Goal: Task Accomplishment & Management: Complete application form

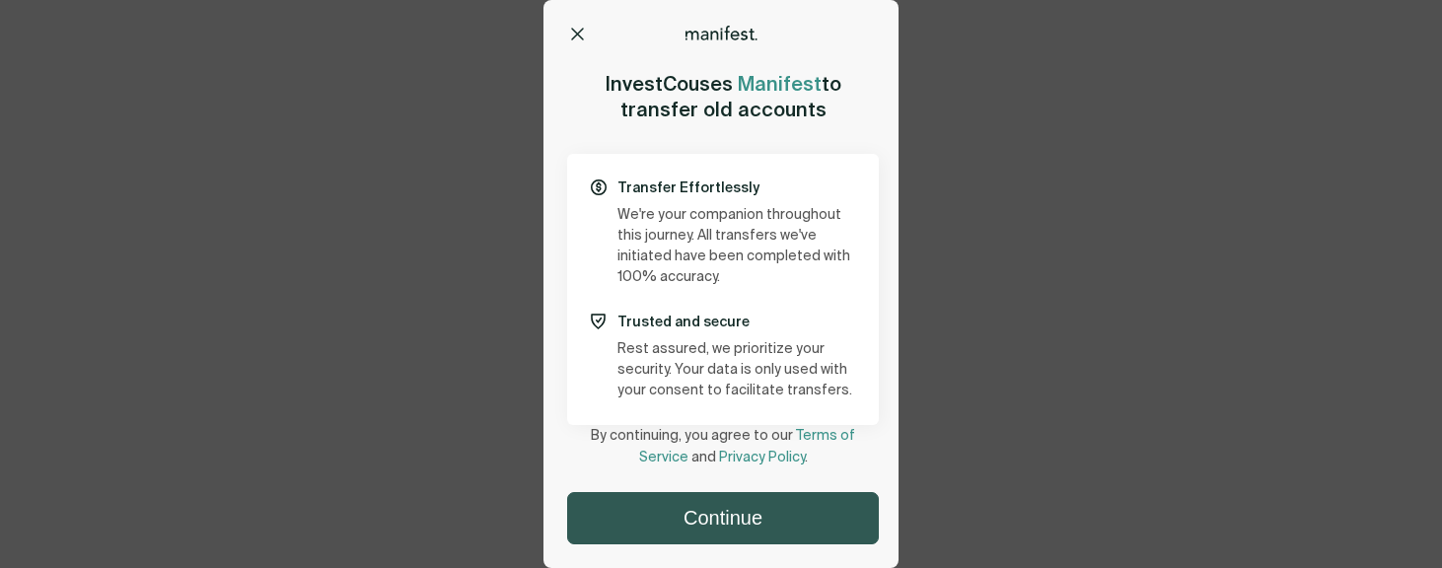
click at [706, 525] on button "Continue" at bounding box center [723, 518] width 310 height 50
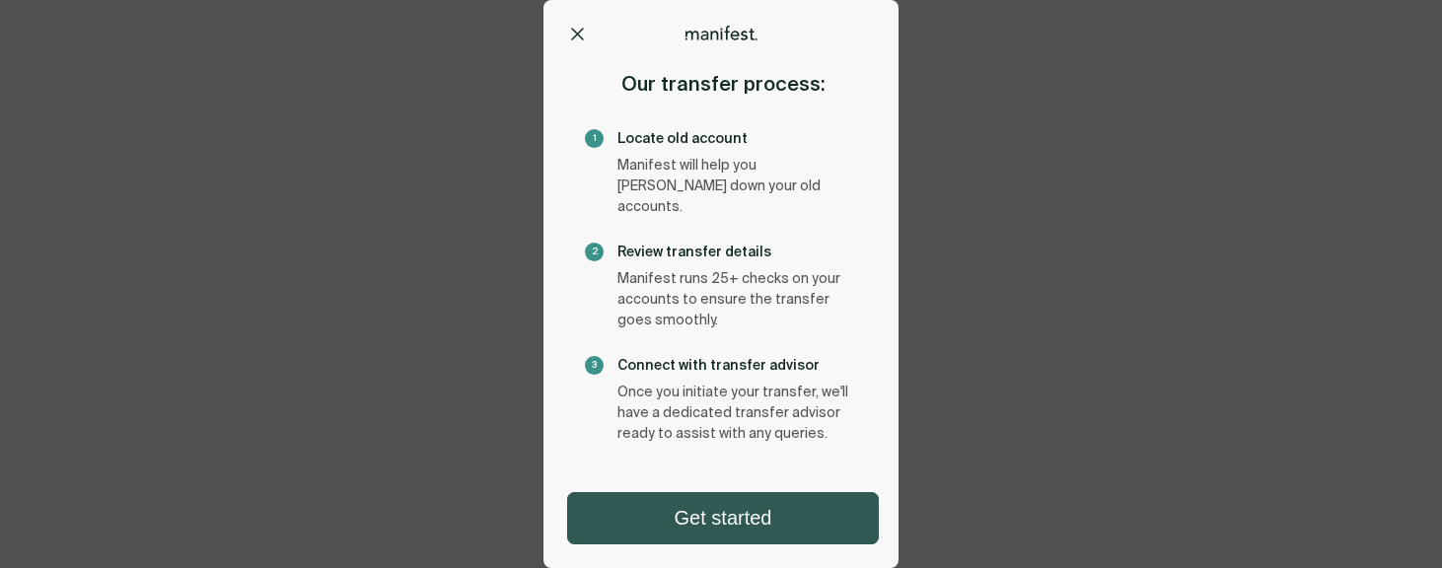
click at [735, 504] on button "Get started" at bounding box center [723, 518] width 310 height 50
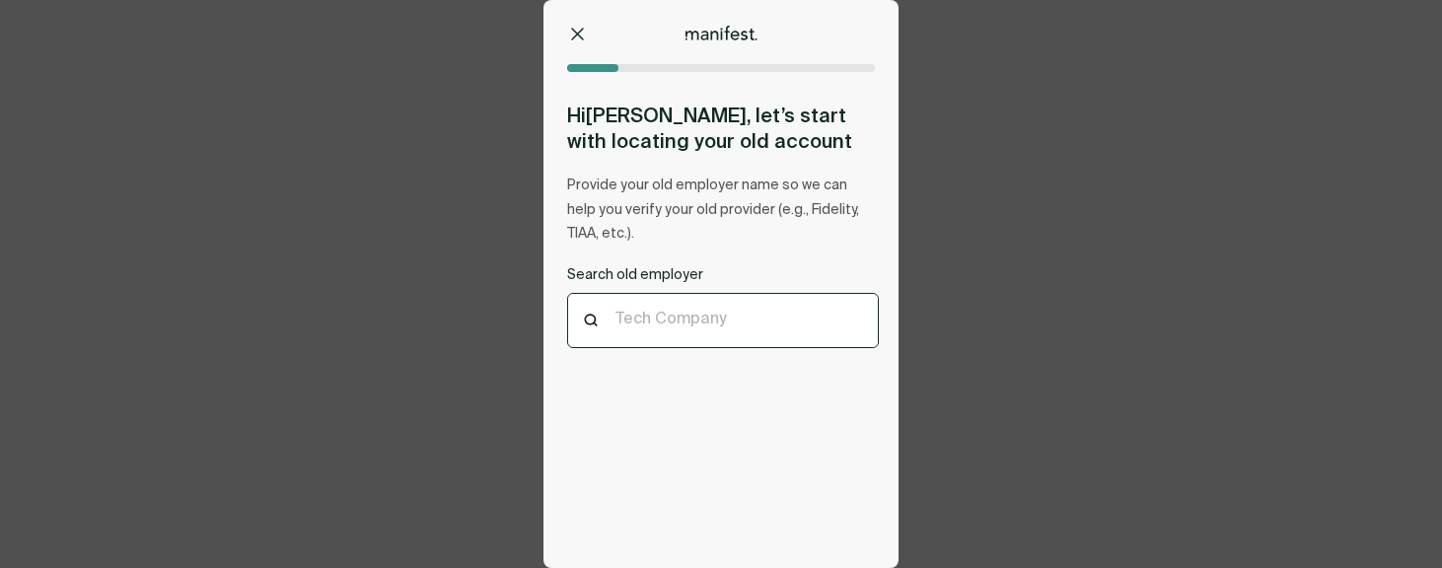
click at [722, 315] on div at bounding box center [723, 321] width 215 height 19
click at [352, 156] on div "Options Home Exit Manifest [EMAIL_ADDRESS][DOMAIN_NAME] Hi [PERSON_NAME] , let’…" at bounding box center [721, 284] width 1442 height 568
click at [708, 334] on div "Tech Company" at bounding box center [723, 321] width 310 height 54
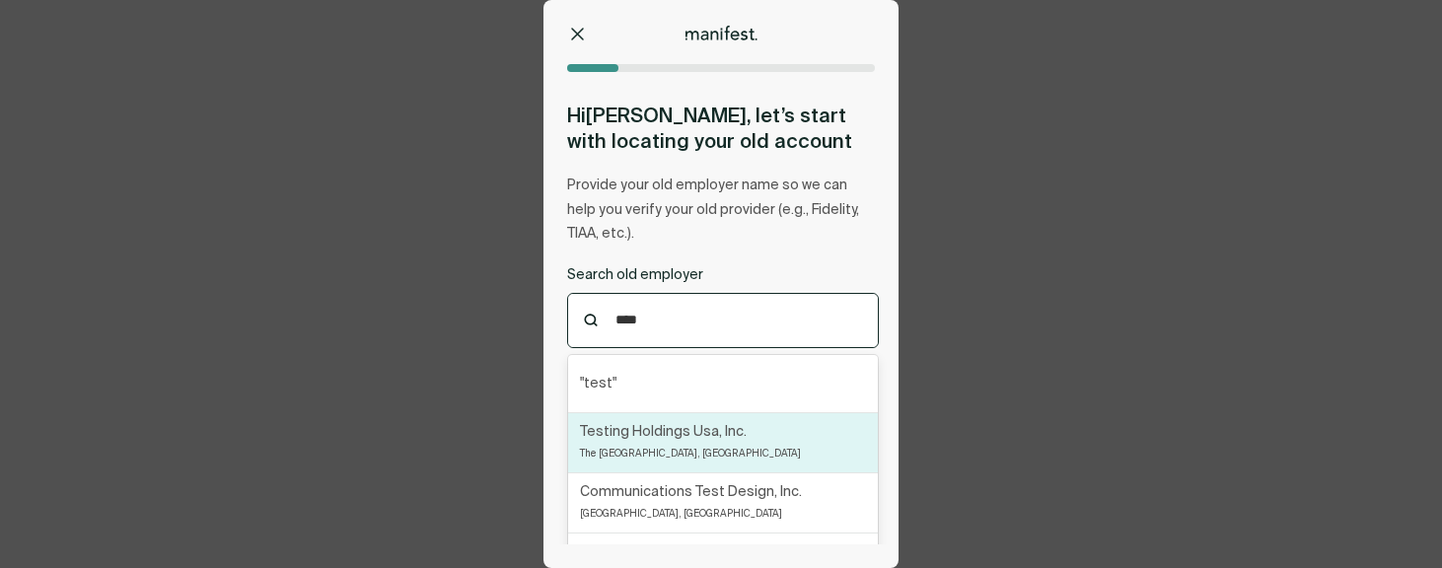
click at [710, 459] on div "Testing Holdings Usa, Inc. The [GEOGRAPHIC_DATA], [GEOGRAPHIC_DATA]" at bounding box center [690, 442] width 221 height 43
type input "****"
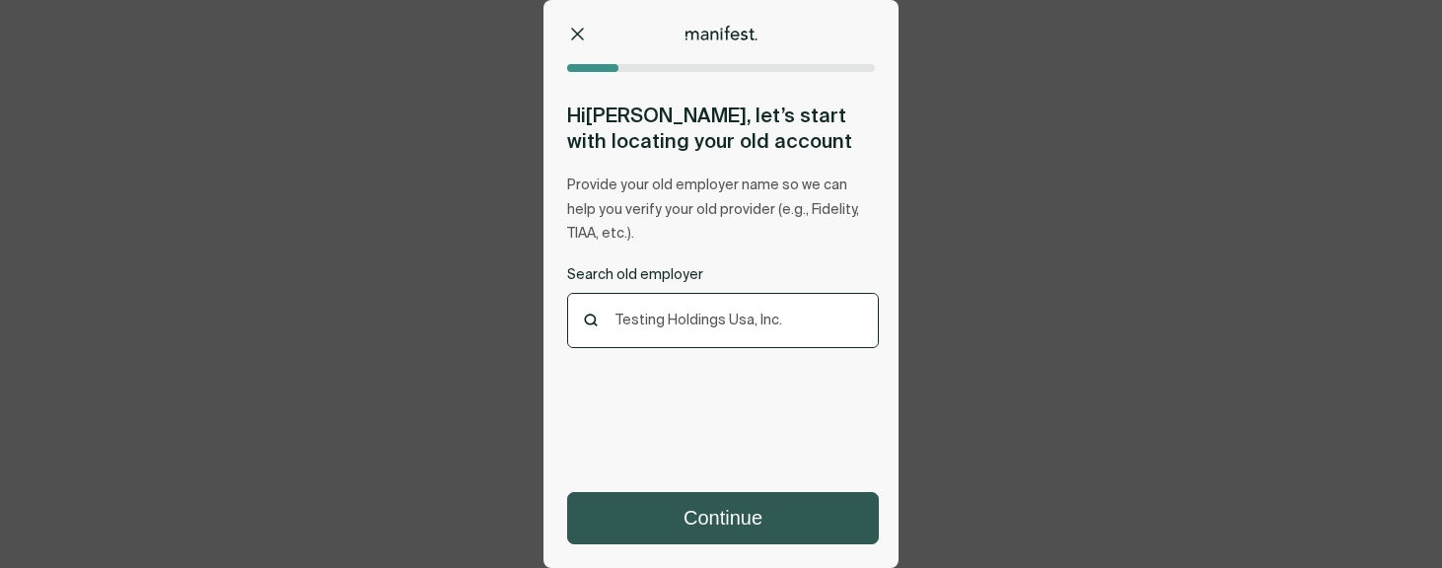
click at [713, 516] on button "Continue" at bounding box center [723, 518] width 310 height 50
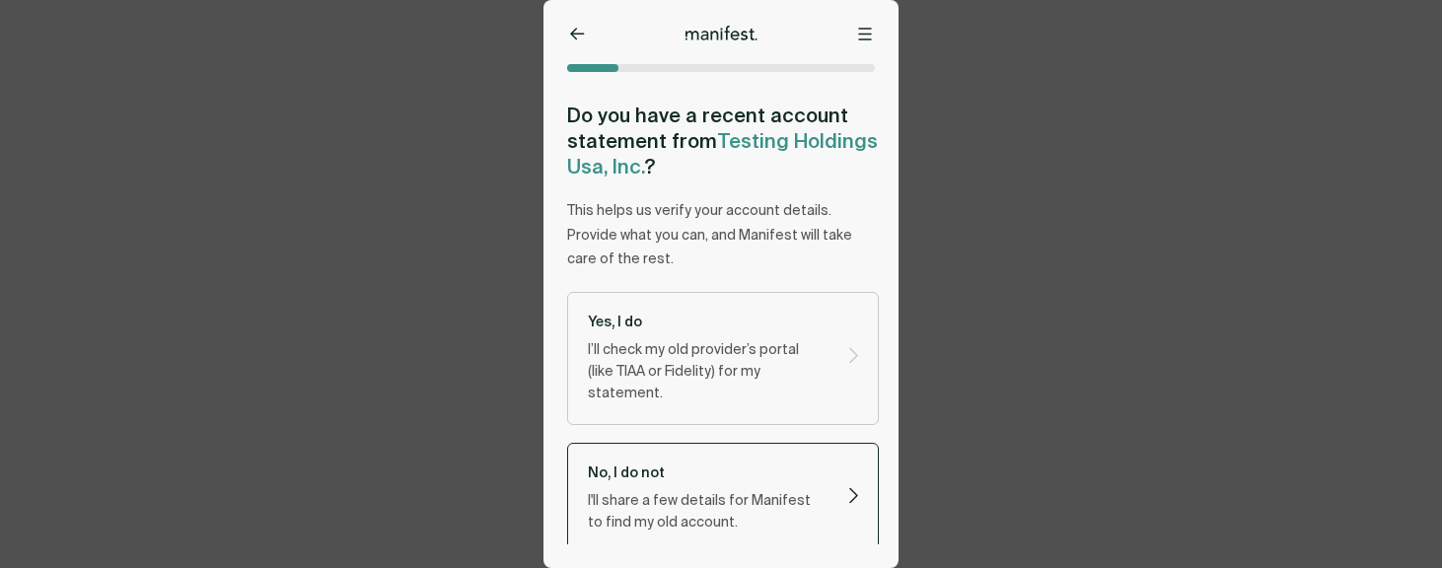
click at [691, 464] on p "No, I do not" at bounding box center [706, 473] width 237 height 19
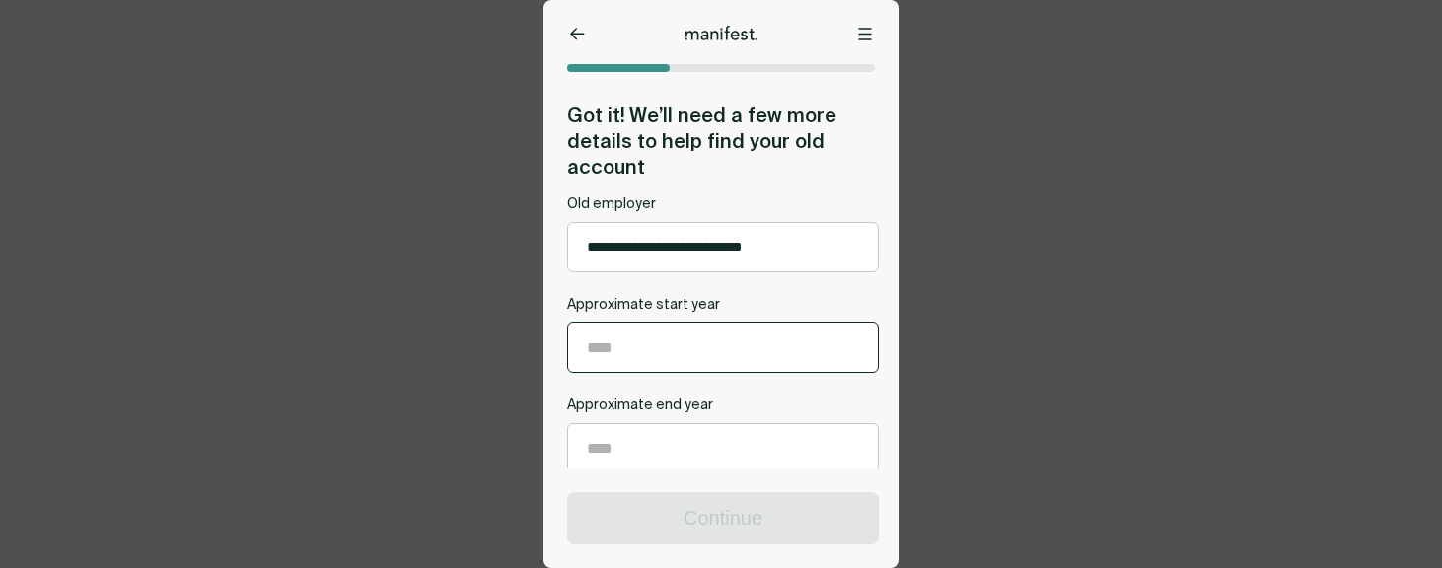
click at [688, 330] on input "Approximate start year" at bounding box center [723, 348] width 310 height 48
type input "****"
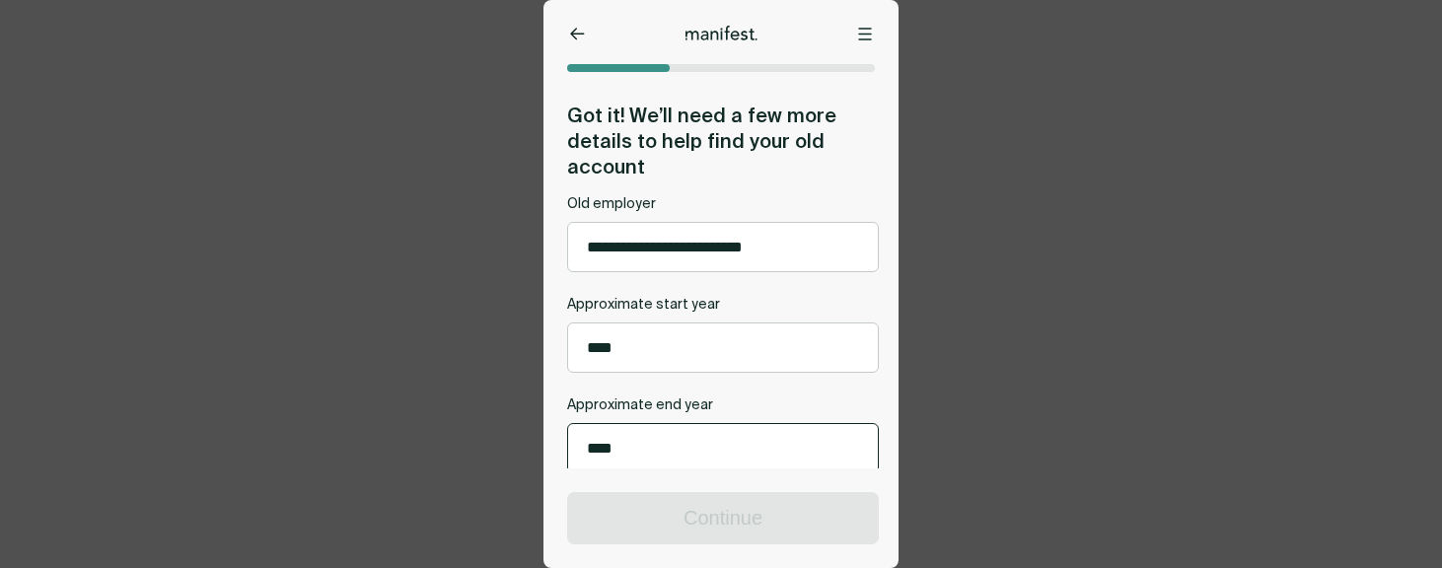
click at [665, 451] on input "Approximate end year" at bounding box center [723, 448] width 310 height 48
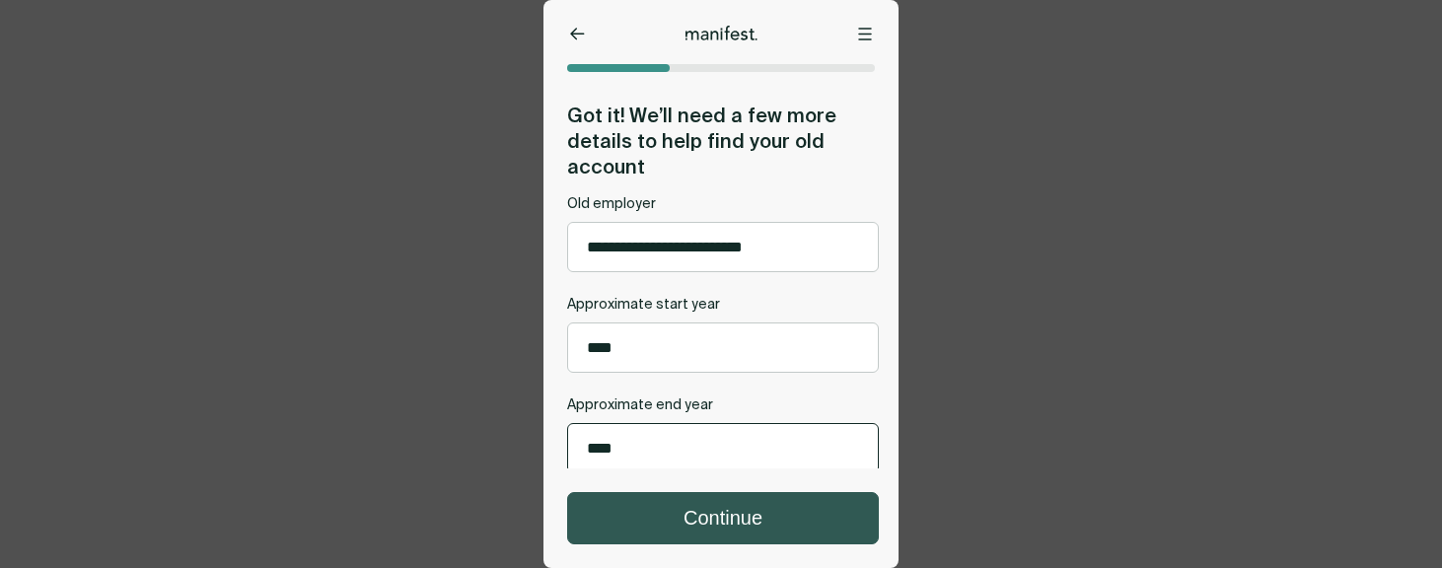
type input "****"
click at [617, 502] on button "Continue" at bounding box center [723, 518] width 310 height 50
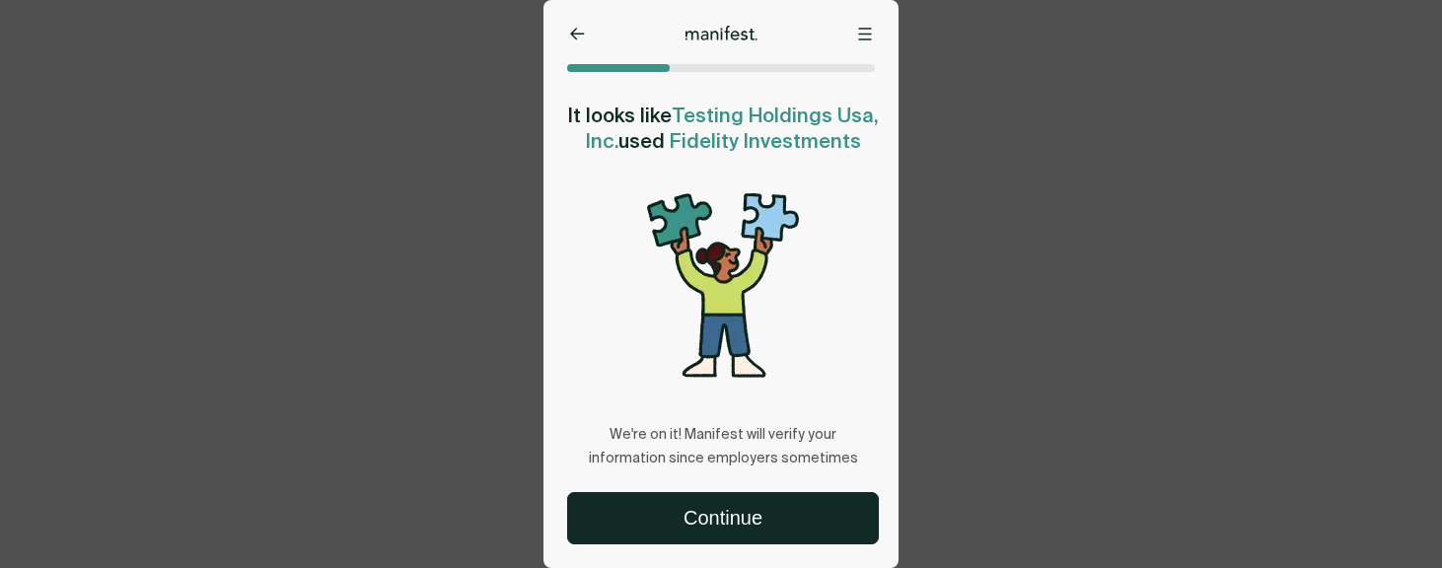
scroll to position [14, 0]
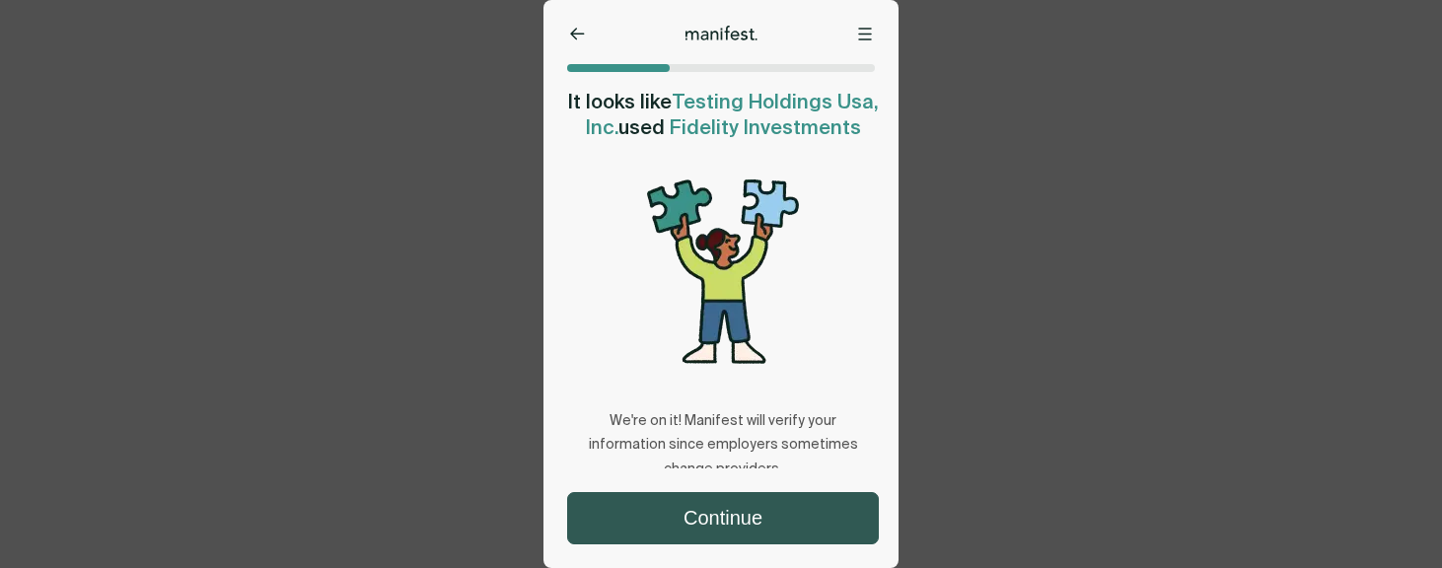
click at [643, 518] on button "Continue" at bounding box center [723, 518] width 310 height 50
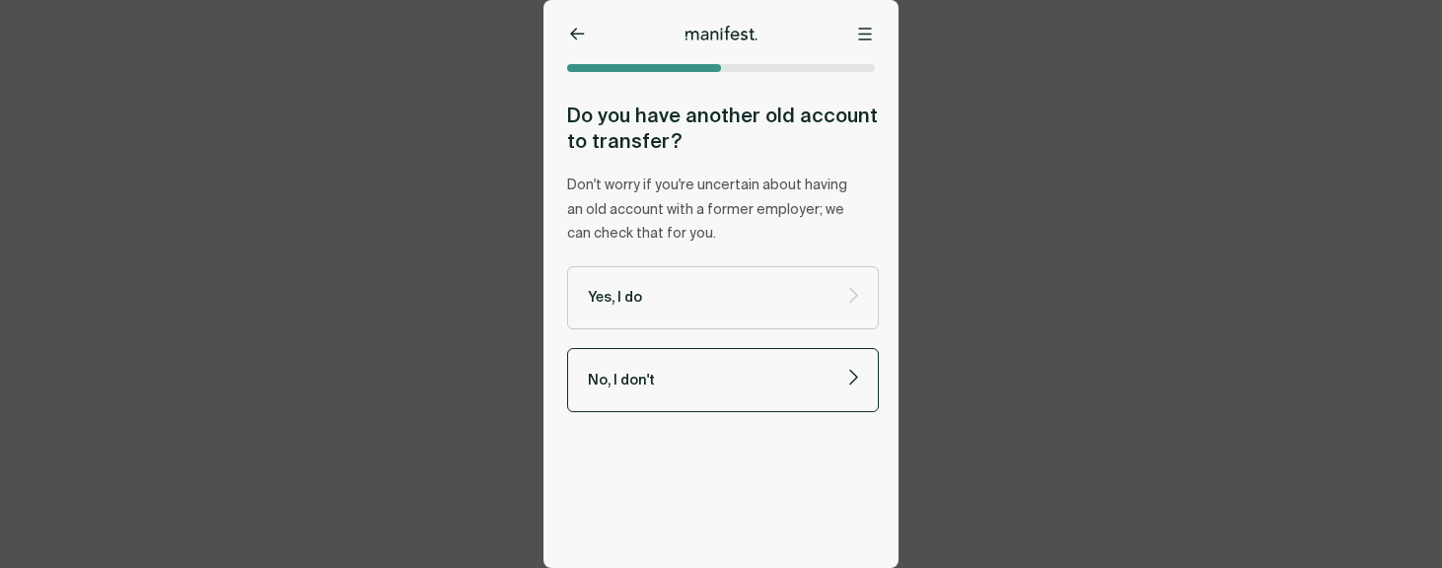
click at [657, 390] on label "No, I don't" at bounding box center [723, 380] width 312 height 64
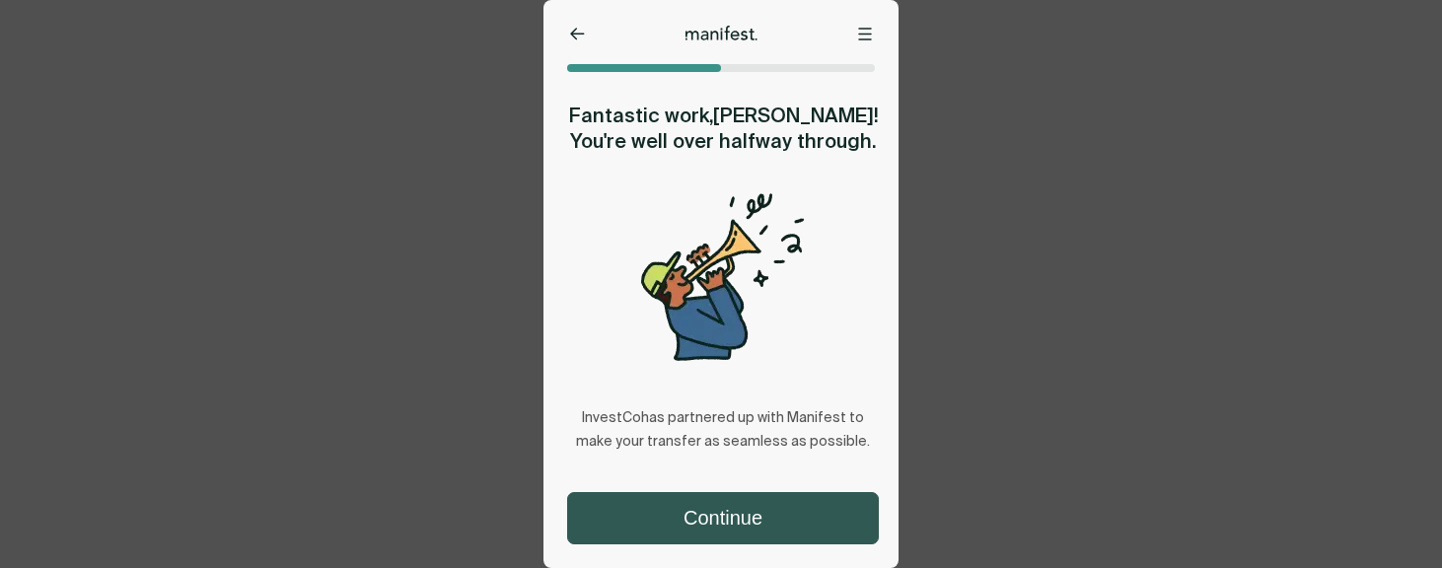
click at [720, 512] on button "Continue" at bounding box center [723, 518] width 310 height 50
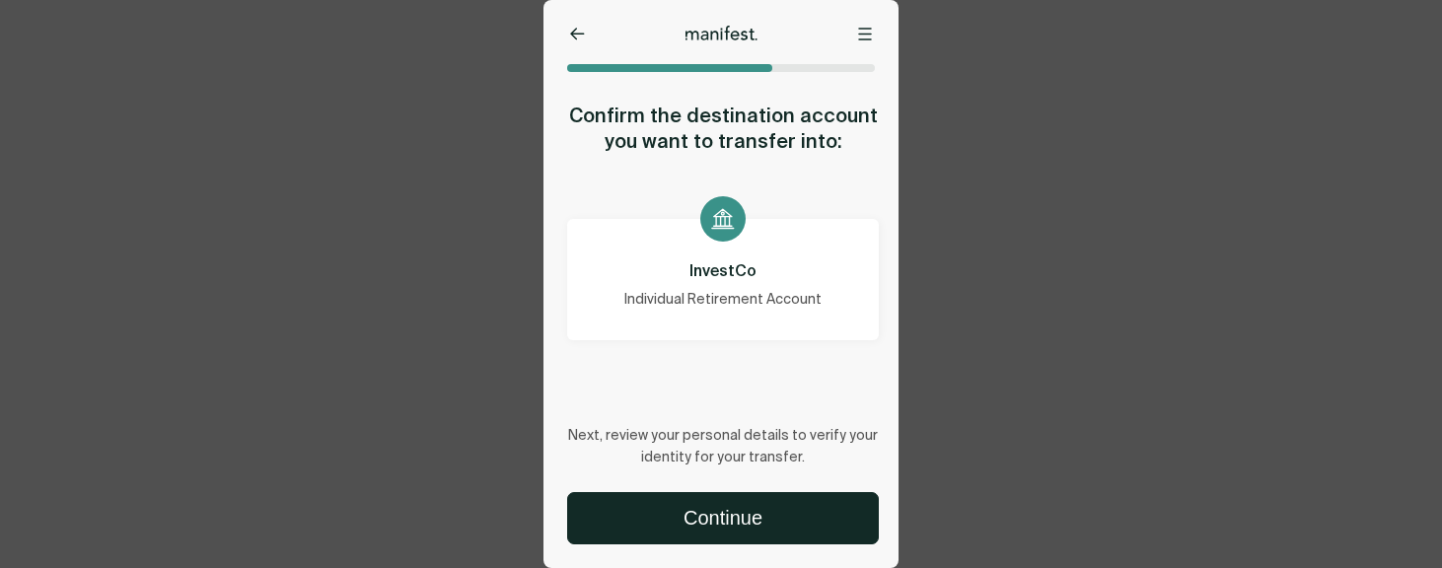
click at [442, 172] on div "Options Home Exit Manifest [EMAIL_ADDRESS][DOMAIN_NAME] Confirm the destination…" at bounding box center [721, 284] width 1442 height 568
